Goal: Book appointment/travel/reservation

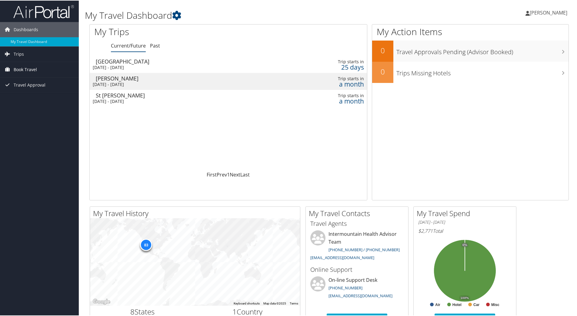
click at [31, 68] on span "Book Travel" at bounding box center [25, 68] width 23 height 15
click at [34, 100] on link "Book/Manage Online Trips" at bounding box center [39, 99] width 79 height 9
